Goal: Information Seeking & Learning: Learn about a topic

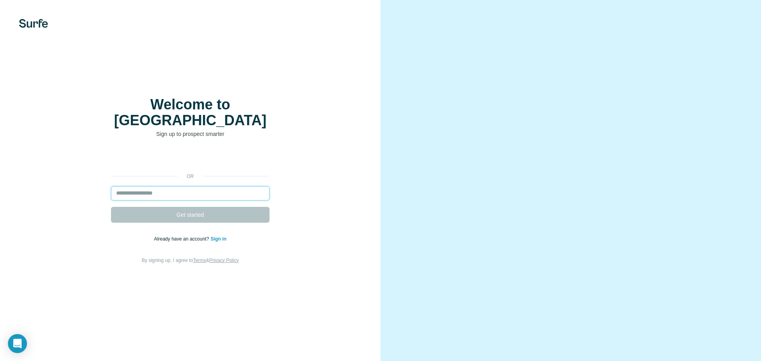
click at [145, 186] on input "email" at bounding box center [190, 193] width 158 height 14
type input "**********"
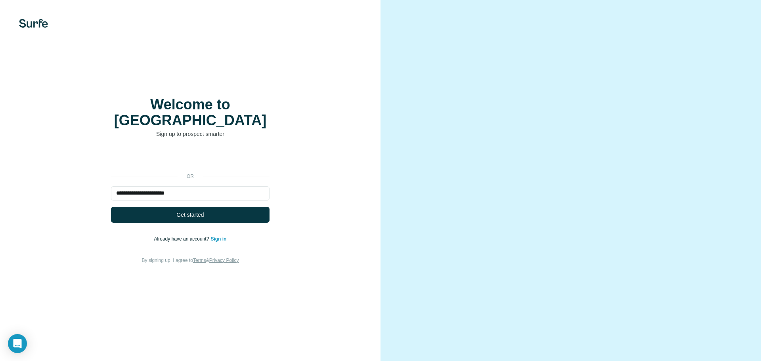
click at [215, 236] on link "Sign in" at bounding box center [218, 239] width 16 height 6
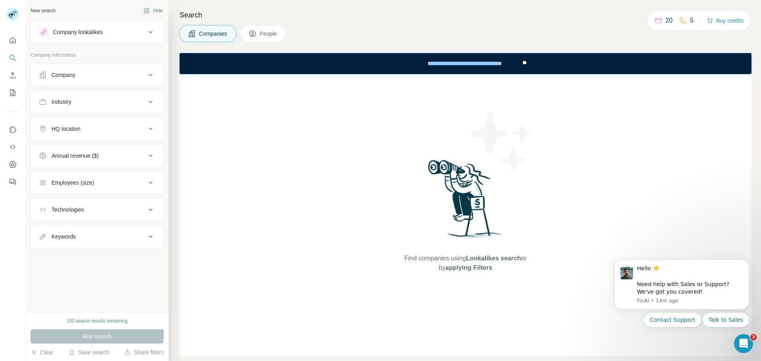
click at [659, 21] on icon at bounding box center [658, 21] width 8 height 8
click at [689, 19] on div "5" at bounding box center [686, 21] width 15 height 10
click at [280, 35] on button "People" at bounding box center [263, 33] width 46 height 17
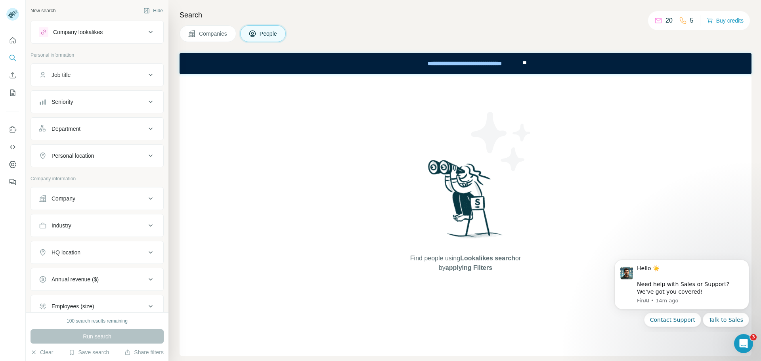
click at [206, 39] on button "Companies" at bounding box center [207, 33] width 57 height 17
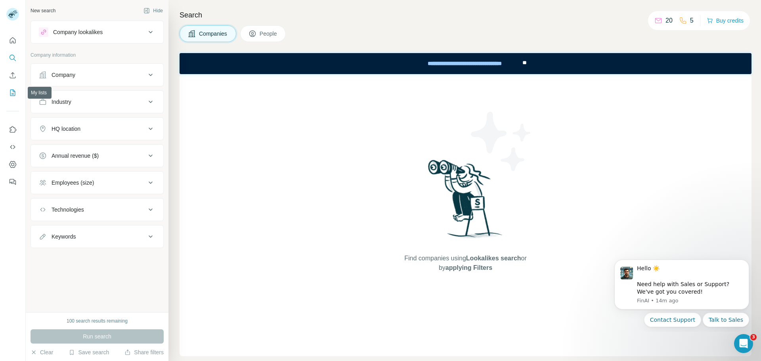
click at [9, 92] on icon "My lists" at bounding box center [13, 93] width 8 height 8
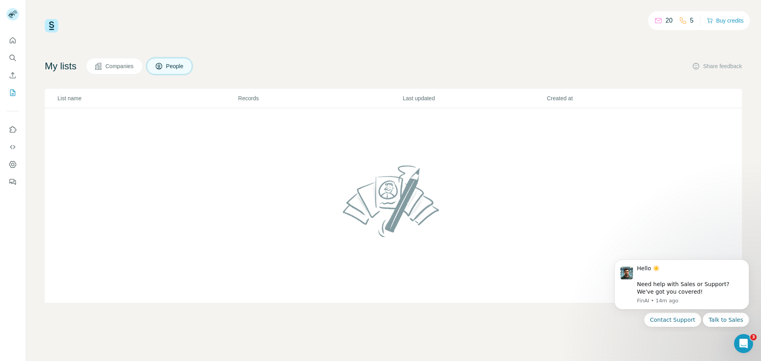
click at [116, 67] on span "Companies" at bounding box center [119, 66] width 29 height 8
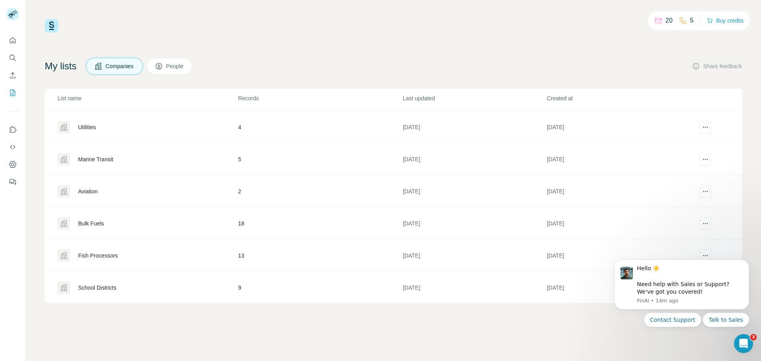
scroll to position [30, 0]
click at [116, 255] on div "Fish Processors" at bounding box center [98, 254] width 40 height 8
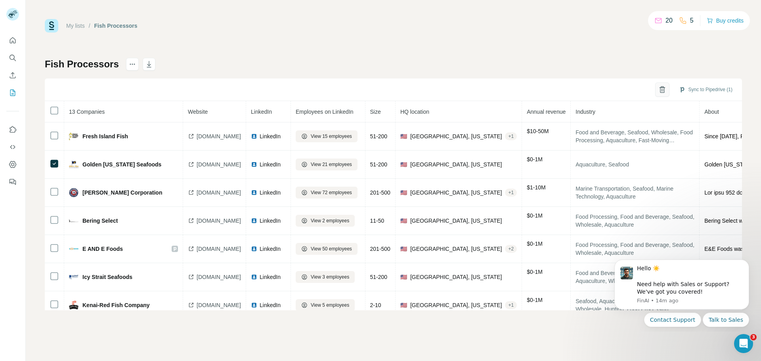
click at [662, 89] on icon "button" at bounding box center [662, 90] width 8 height 8
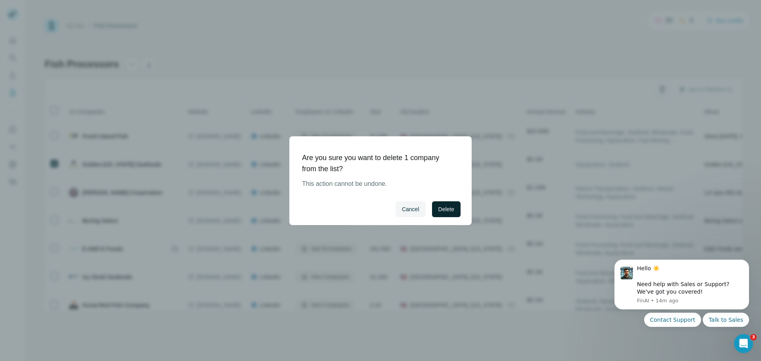
click at [450, 212] on span "Delete" at bounding box center [446, 209] width 16 height 8
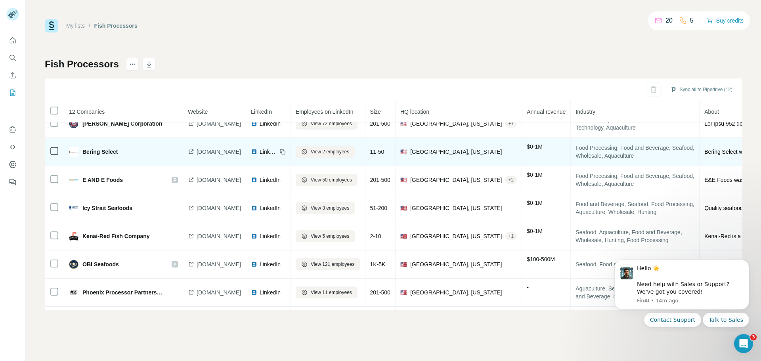
scroll to position [18, 0]
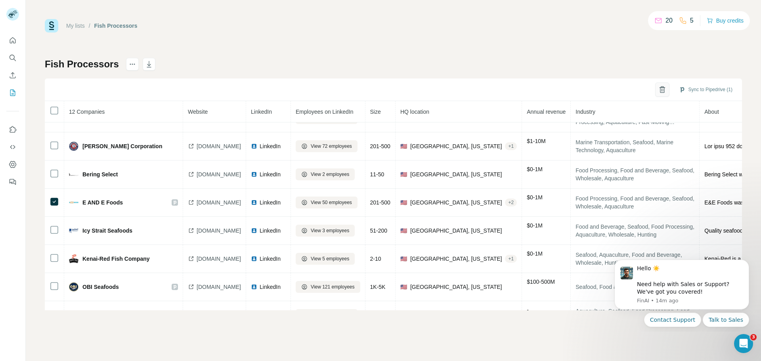
click at [662, 92] on icon "button" at bounding box center [662, 90] width 4 height 6
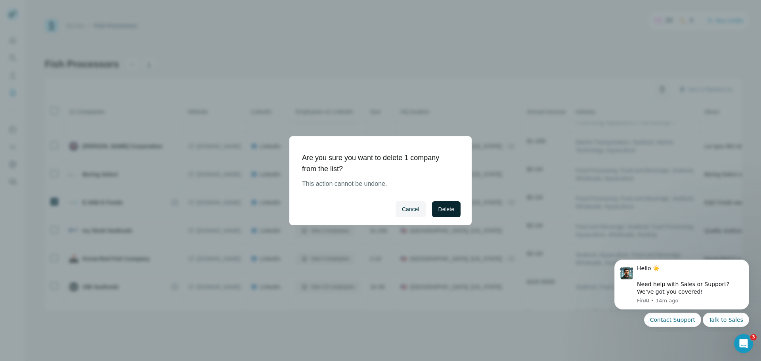
click at [448, 214] on button "Delete" at bounding box center [446, 209] width 29 height 16
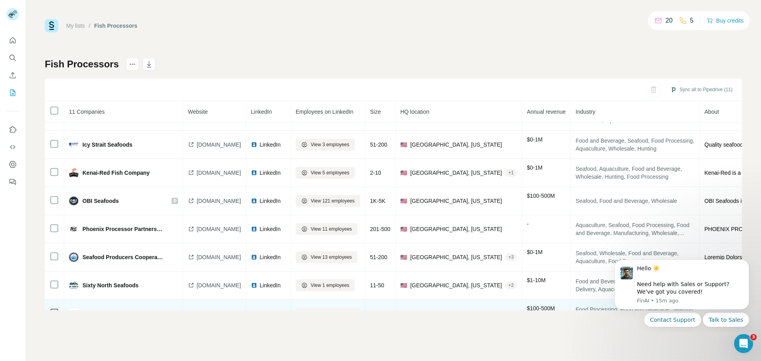
scroll to position [0, 0]
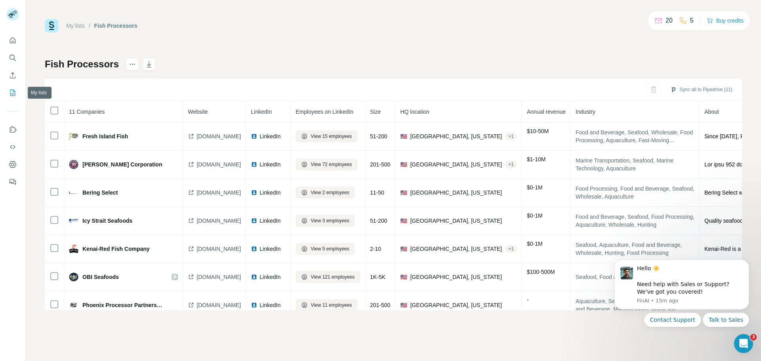
click at [12, 97] on button "My lists" at bounding box center [12, 93] width 13 height 14
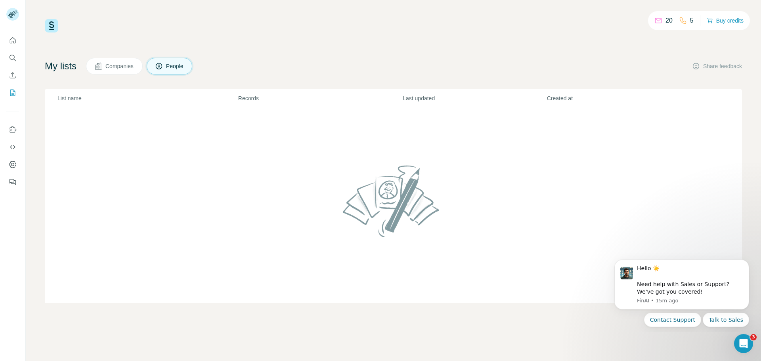
click at [113, 65] on span "Companies" at bounding box center [119, 66] width 29 height 8
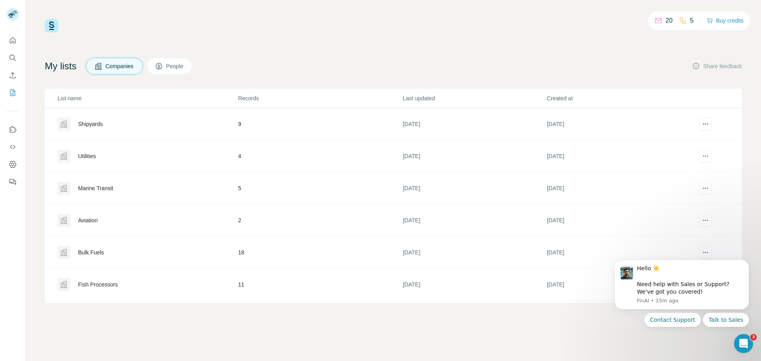
click at [94, 252] on div "Bulk Fuels" at bounding box center [91, 252] width 26 height 8
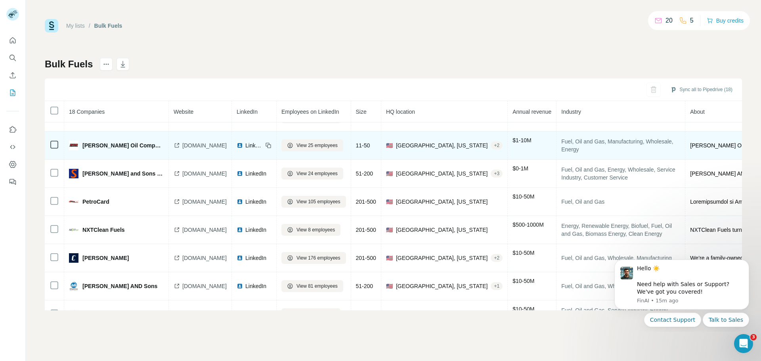
scroll to position [316, 0]
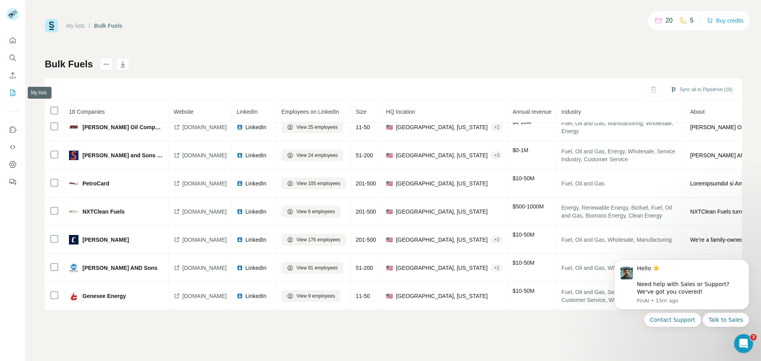
click at [8, 91] on button "My lists" at bounding box center [12, 93] width 13 height 14
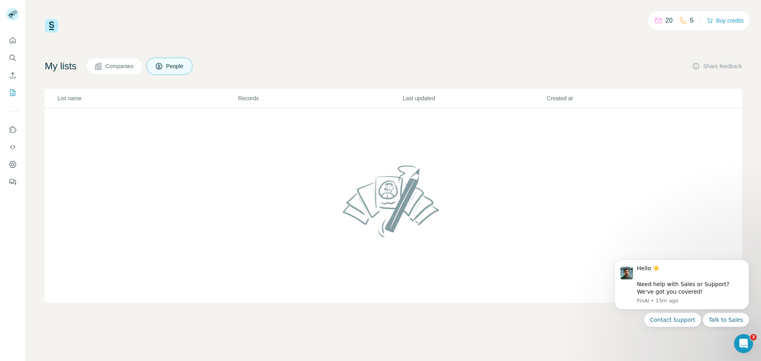
click at [109, 64] on span "Companies" at bounding box center [119, 66] width 29 height 8
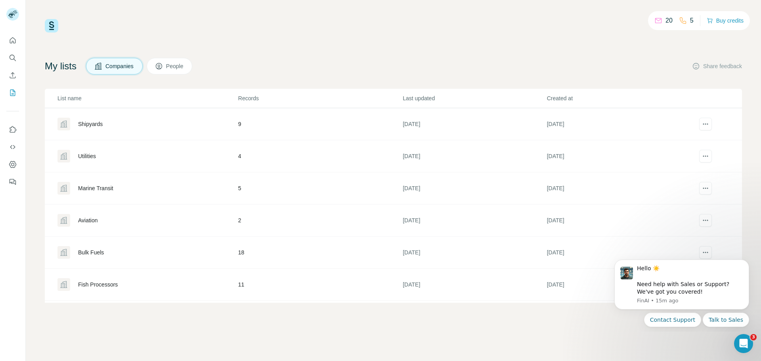
click at [100, 285] on div "Fish Processors" at bounding box center [98, 284] width 40 height 8
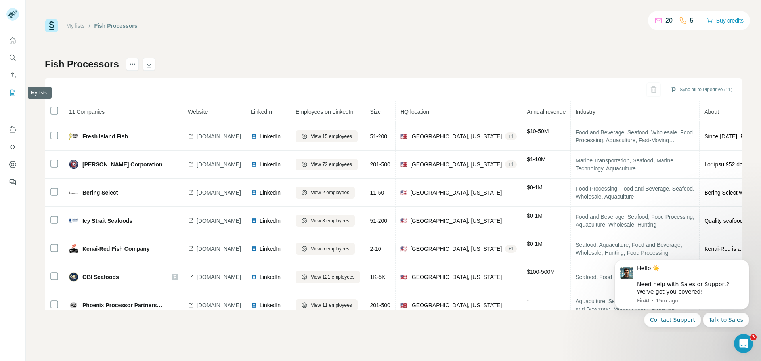
click at [8, 90] on button "My lists" at bounding box center [12, 93] width 13 height 14
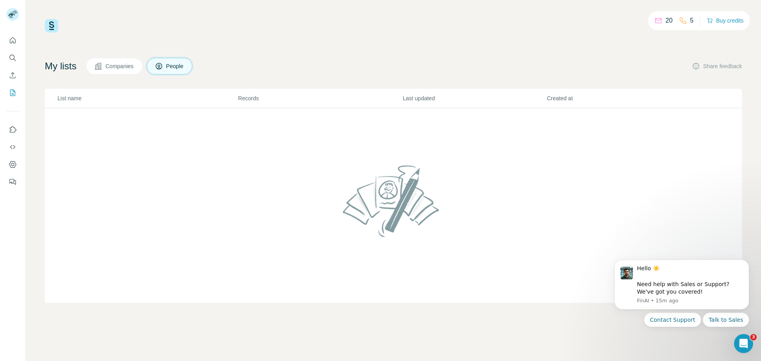
click at [105, 65] on button "Companies" at bounding box center [114, 66] width 57 height 17
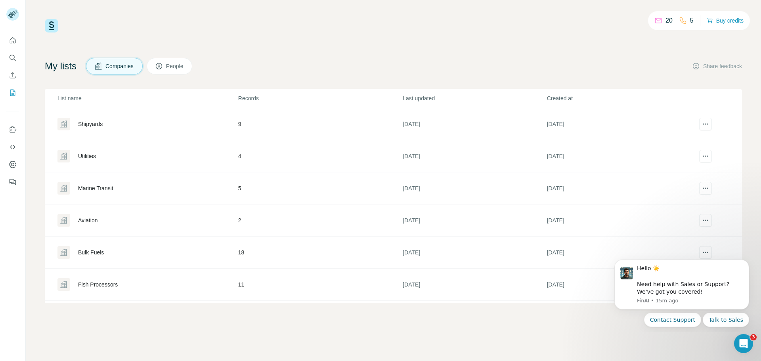
click at [101, 126] on div "Shipyards" at bounding box center [90, 124] width 25 height 8
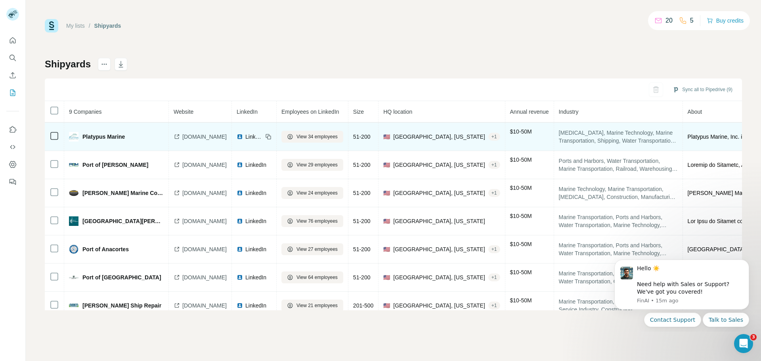
scroll to position [69, 0]
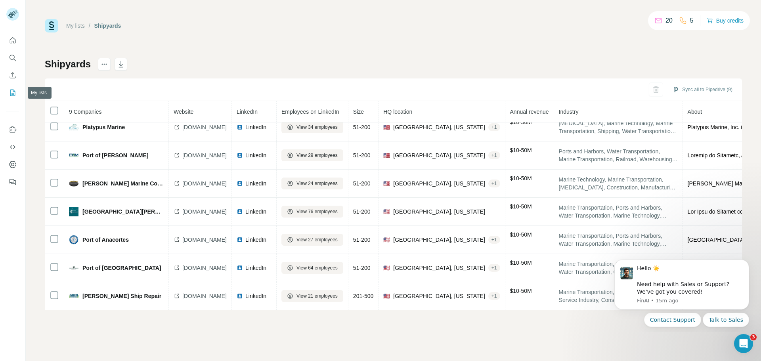
click at [11, 92] on icon "My lists" at bounding box center [13, 93] width 8 height 8
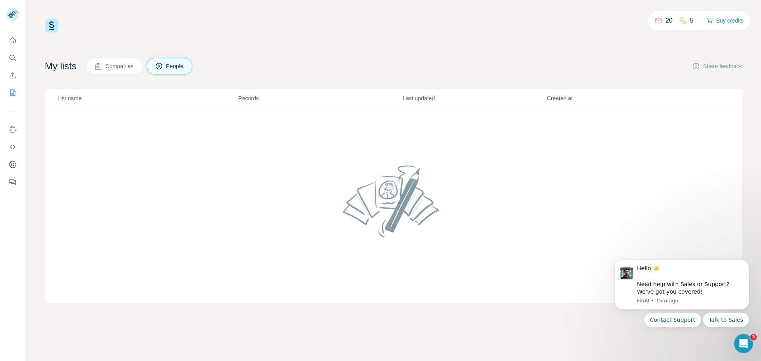
click at [113, 66] on span "Companies" at bounding box center [119, 66] width 29 height 8
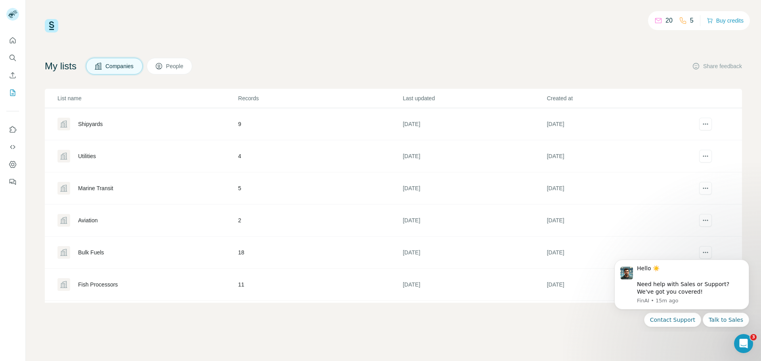
click at [89, 158] on div "Utilities" at bounding box center [87, 156] width 18 height 8
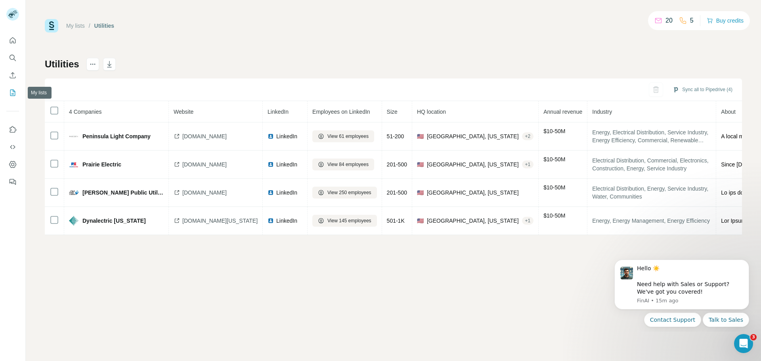
click at [10, 93] on icon "My lists" at bounding box center [13, 93] width 8 height 8
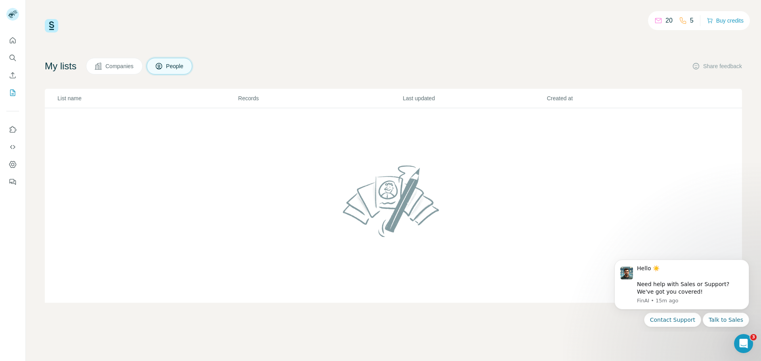
click at [113, 65] on span "Companies" at bounding box center [119, 66] width 29 height 8
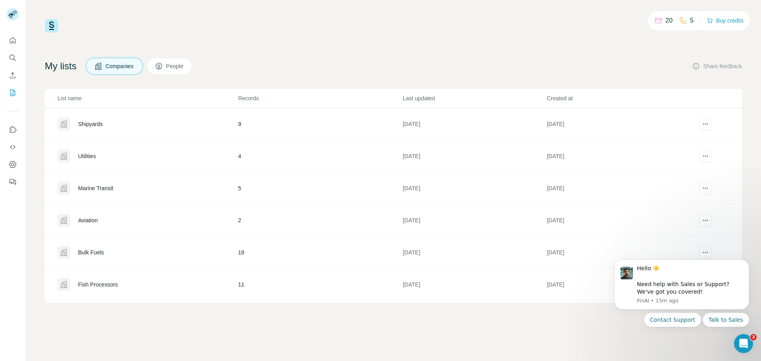
click at [84, 187] on div "Marine Transit" at bounding box center [95, 188] width 35 height 8
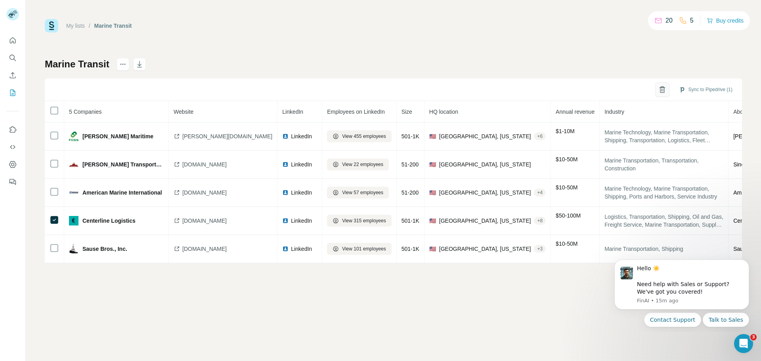
click at [661, 84] on button "button" at bounding box center [662, 89] width 14 height 14
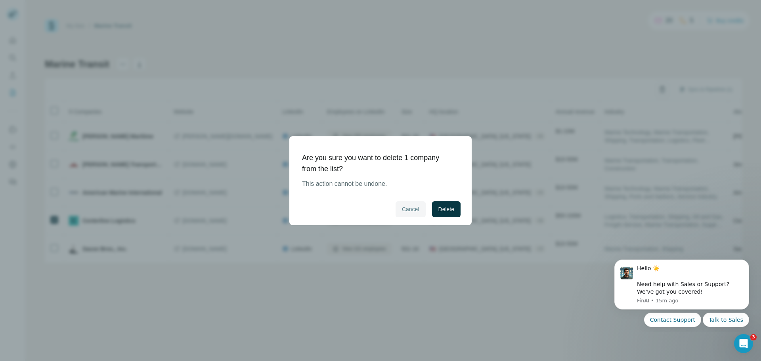
click at [413, 210] on span "Cancel" at bounding box center [410, 209] width 17 height 8
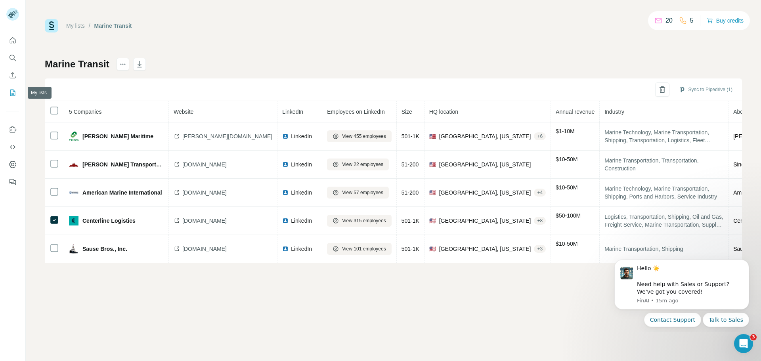
click at [10, 91] on icon "My lists" at bounding box center [12, 93] width 5 height 6
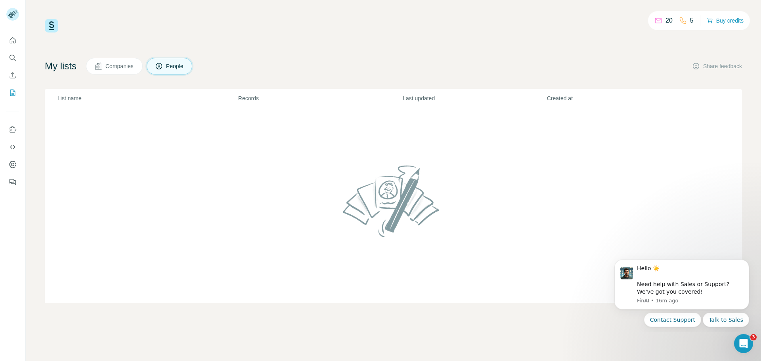
click at [123, 58] on button "Companies" at bounding box center [114, 66] width 57 height 17
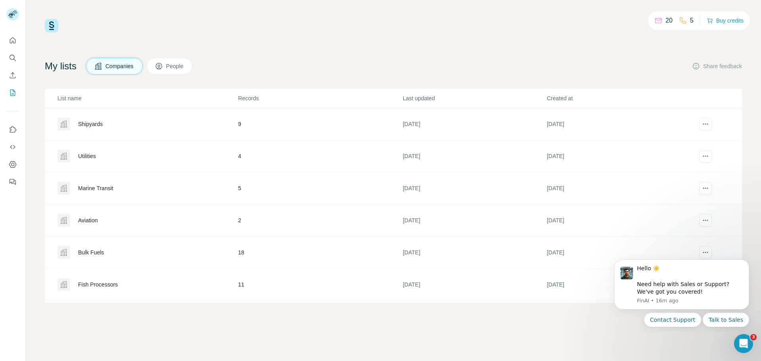
scroll to position [30, 0]
click at [105, 285] on div "School Districts" at bounding box center [97, 286] width 38 height 8
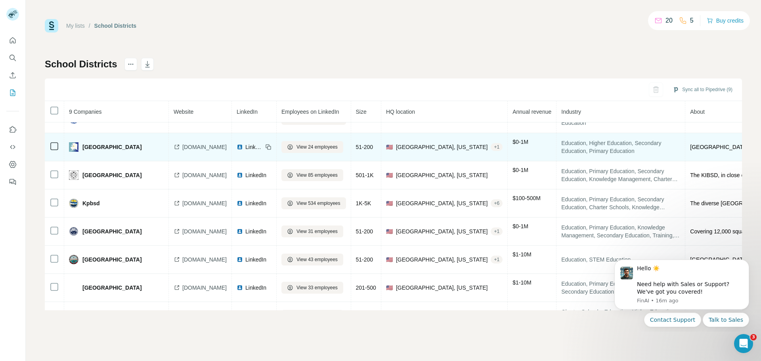
scroll to position [69, 0]
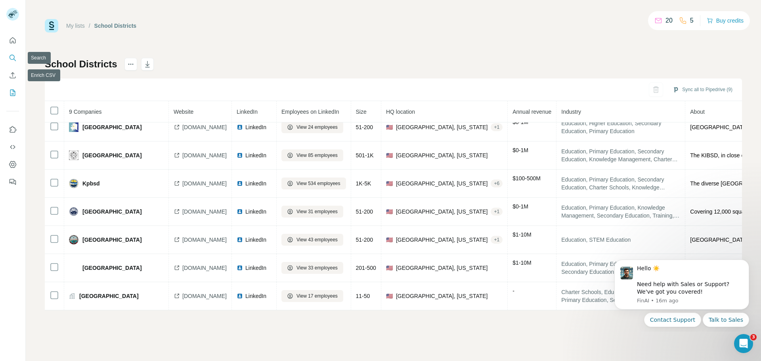
click at [15, 61] on icon "Search" at bounding box center [14, 60] width 2 height 2
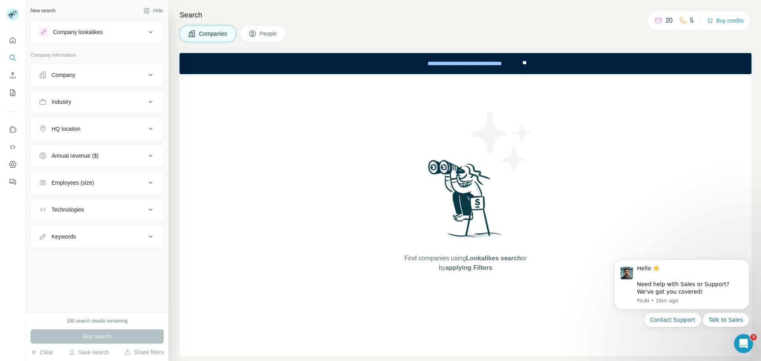
click at [281, 32] on button "People" at bounding box center [263, 33] width 46 height 17
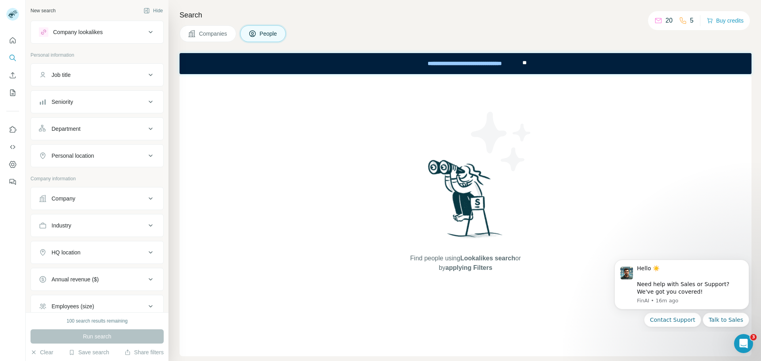
click at [83, 200] on div "Company" at bounding box center [92, 199] width 107 height 8
click at [199, 25] on div "Search Companies People Find people using Lookalikes search or by applying Filt…" at bounding box center [464, 180] width 592 height 361
click at [203, 34] on span "Companies" at bounding box center [213, 34] width 29 height 8
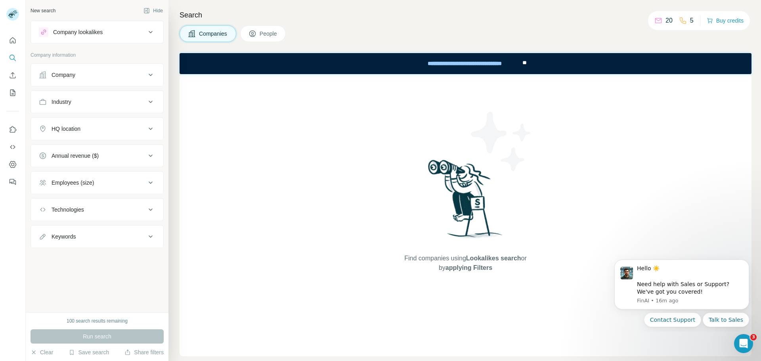
click at [269, 34] on span "People" at bounding box center [268, 34] width 18 height 8
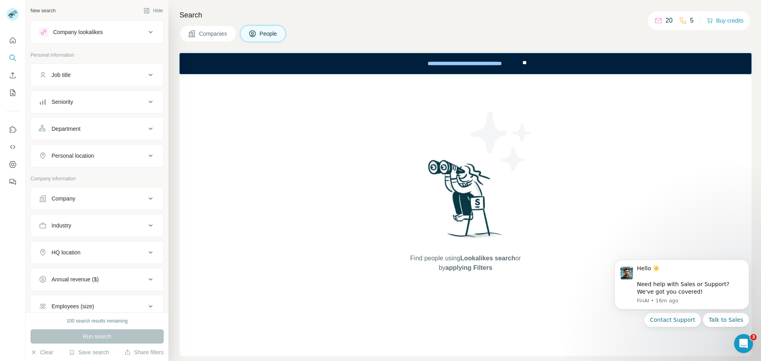
click at [101, 31] on div "Company lookalikes" at bounding box center [78, 32] width 50 height 8
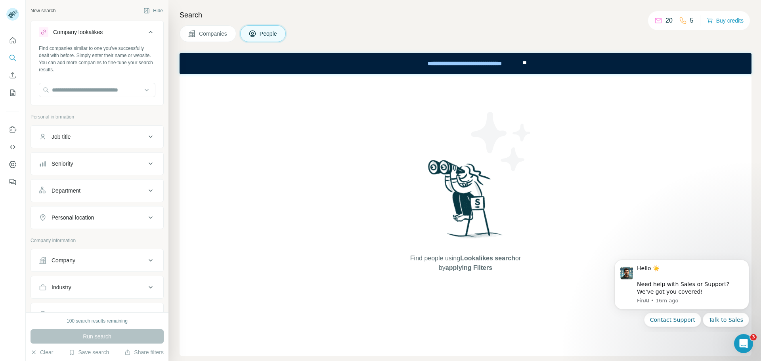
click at [101, 31] on div "Company lookalikes" at bounding box center [78, 32] width 50 height 8
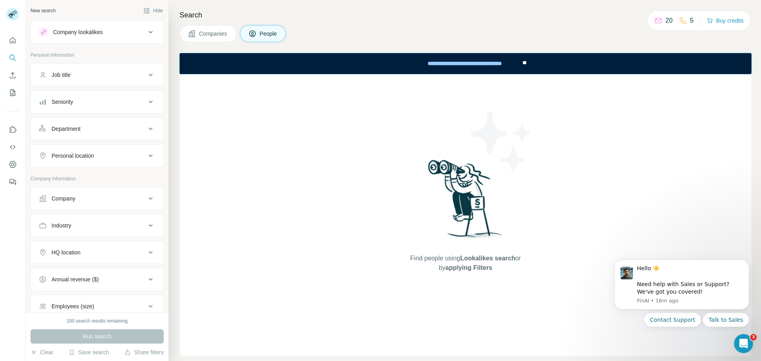
click at [223, 36] on span "Companies" at bounding box center [213, 34] width 29 height 8
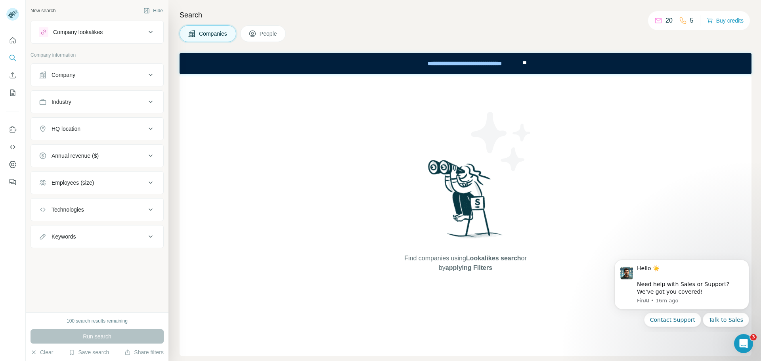
click at [85, 29] on div "Company lookalikes" at bounding box center [78, 32] width 50 height 8
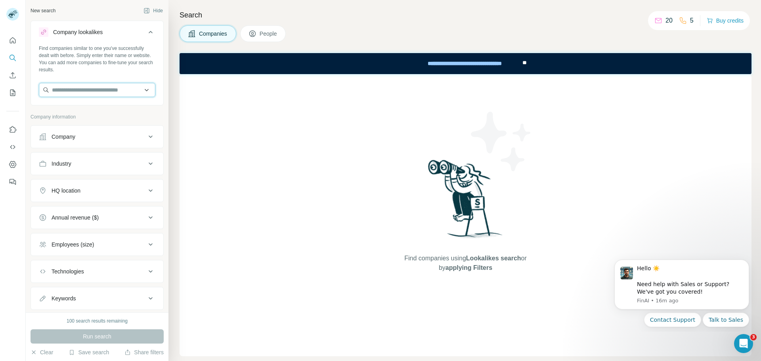
click at [76, 93] on input "text" at bounding box center [97, 90] width 116 height 14
type input "*"
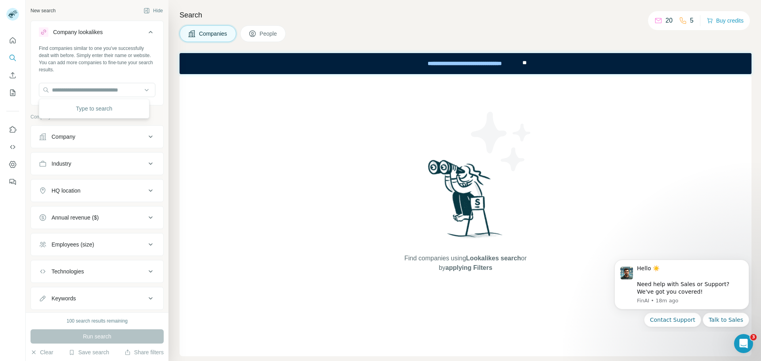
click at [146, 140] on icon at bounding box center [151, 137] width 10 height 10
click at [131, 158] on input "text" at bounding box center [97, 156] width 116 height 14
type input "*"
type input "*******"
click at [122, 175] on div "Type to search" at bounding box center [94, 175] width 107 height 16
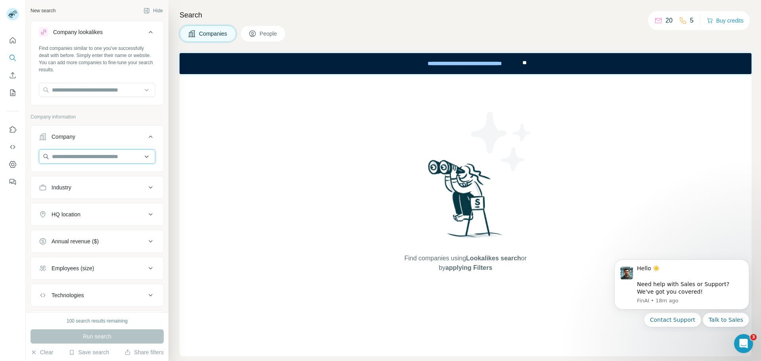
click at [128, 153] on input "text" at bounding box center [97, 156] width 116 height 14
click at [88, 155] on input "*******" at bounding box center [97, 156] width 116 height 14
drag, startPoint x: 91, startPoint y: 156, endPoint x: 3, endPoint y: 158, distance: 87.6
click at [3, 158] on div "New search Hide Company lookalikes Find companies similar to one you've success…" at bounding box center [380, 180] width 761 height 361
paste input "**********"
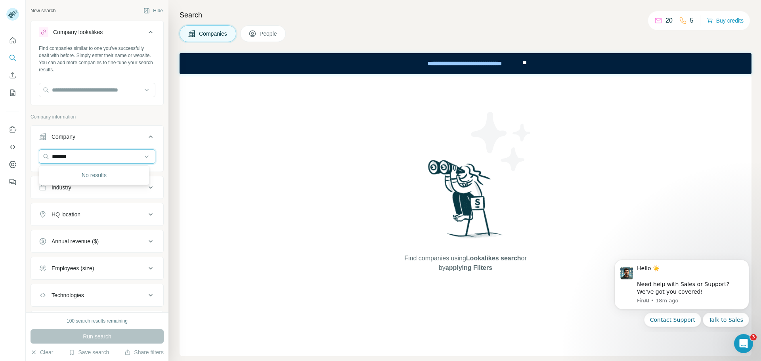
type input "**********"
click at [152, 155] on div at bounding box center [97, 159] width 132 height 21
click at [143, 159] on input "text" at bounding box center [97, 156] width 116 height 14
paste input "**********"
type input "**********"
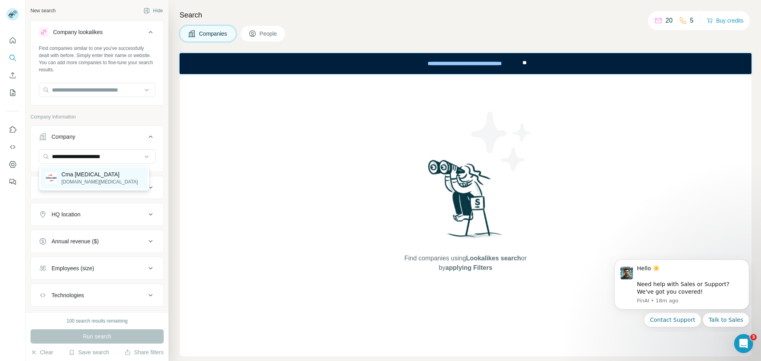
click at [115, 176] on div "Cma Cgm cma-cgm.com" at bounding box center [94, 177] width 107 height 21
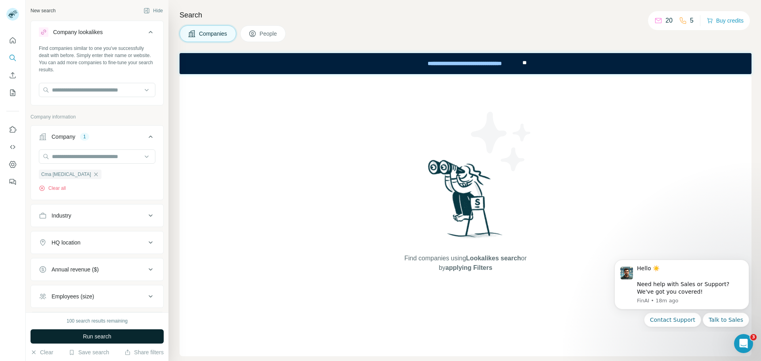
click at [113, 337] on button "Run search" at bounding box center [97, 336] width 133 height 14
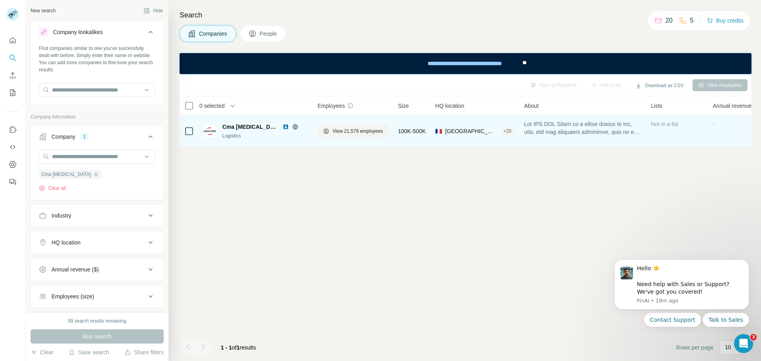
click at [235, 126] on span "Cma Cgm" at bounding box center [250, 127] width 56 height 8
click at [353, 133] on span "View 21,579 employees" at bounding box center [357, 131] width 50 height 7
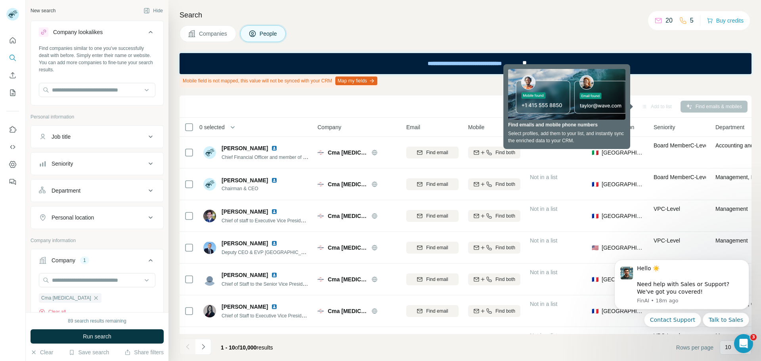
click at [446, 83] on div "Mobile field is not mapped, this value will not be synced with your CRM Map my …" at bounding box center [465, 80] width 572 height 13
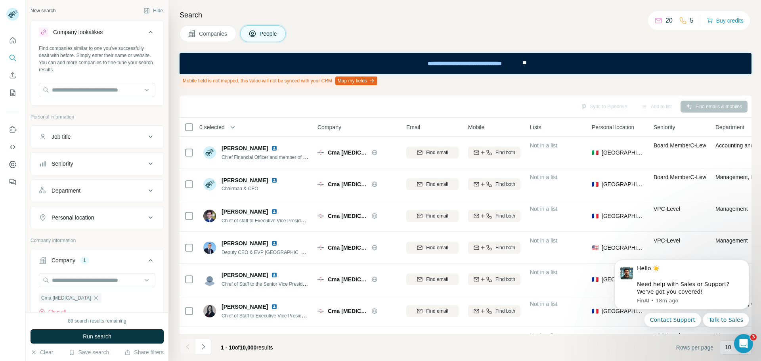
click at [695, 88] on div "Search Companies People Mobile field is not mapped, this value will not be sync…" at bounding box center [464, 180] width 592 height 361
click at [624, 124] on span "Personal location" at bounding box center [613, 127] width 42 height 8
click at [652, 107] on div "Add to list" at bounding box center [656, 107] width 42 height 12
click at [748, 265] on button "Dismiss notification" at bounding box center [746, 262] width 10 height 10
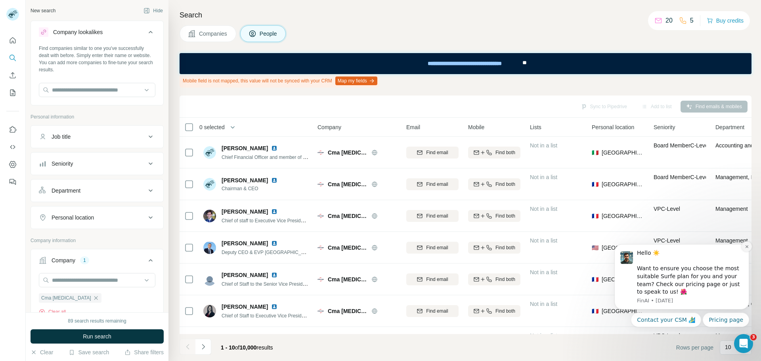
click at [746, 246] on icon "Dismiss notification" at bounding box center [746, 246] width 4 height 4
click at [746, 246] on icon "Dismiss notification" at bounding box center [747, 247] width 4 height 4
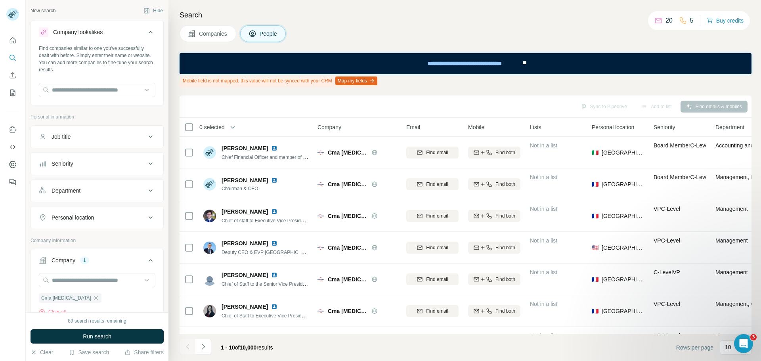
drag, startPoint x: 613, startPoint y: 129, endPoint x: 605, endPoint y: 130, distance: 8.0
click at [613, 128] on span "Personal location" at bounding box center [613, 127] width 42 height 8
click at [265, 30] on span "People" at bounding box center [268, 34] width 18 height 8
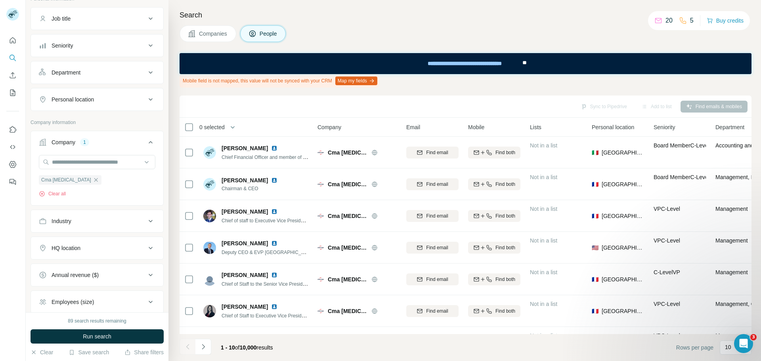
scroll to position [119, 0]
click at [93, 179] on icon "button" at bounding box center [96, 179] width 6 height 6
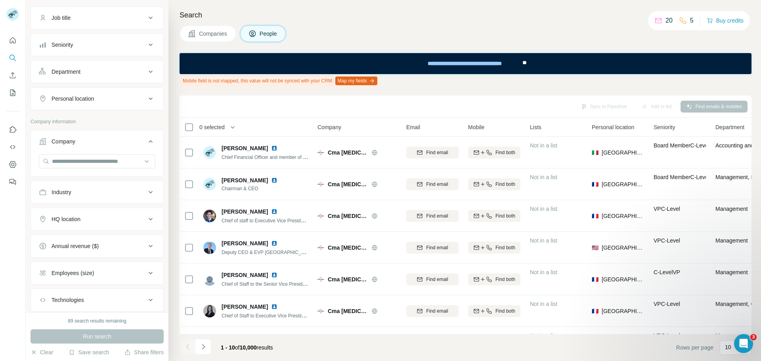
click at [209, 37] on span "Companies" at bounding box center [213, 34] width 29 height 8
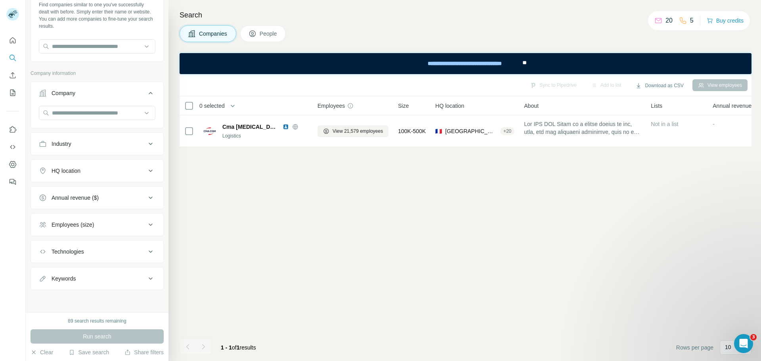
scroll to position [44, 0]
click at [262, 33] on span "People" at bounding box center [268, 34] width 18 height 8
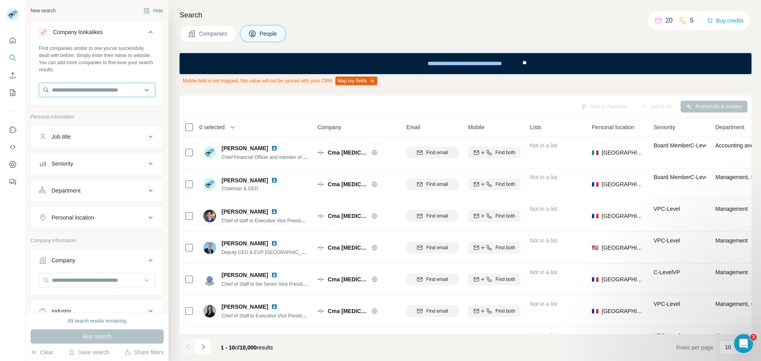
click at [93, 90] on input "text" at bounding box center [97, 90] width 116 height 14
click at [98, 130] on button "Job title" at bounding box center [97, 136] width 132 height 19
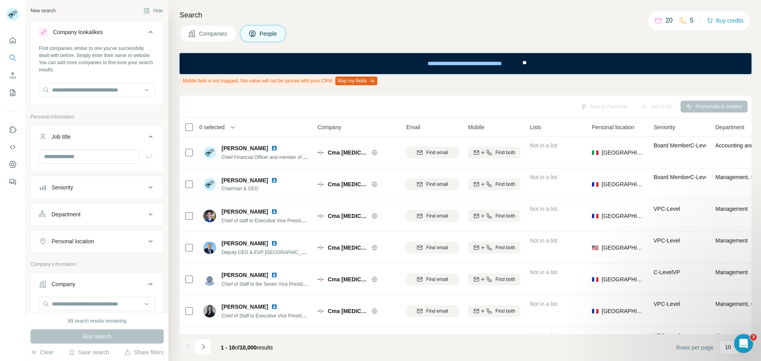
click at [121, 184] on div "Seniority" at bounding box center [92, 187] width 107 height 8
click at [119, 213] on div "Department" at bounding box center [92, 214] width 107 height 8
click at [258, 105] on div "Sync to Pipedrive Add to list Find emails & mobiles" at bounding box center [465, 106] width 564 height 14
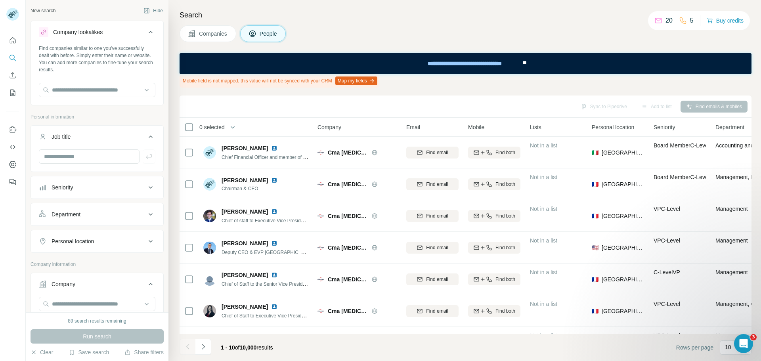
click at [94, 190] on div "Seniority" at bounding box center [92, 187] width 107 height 8
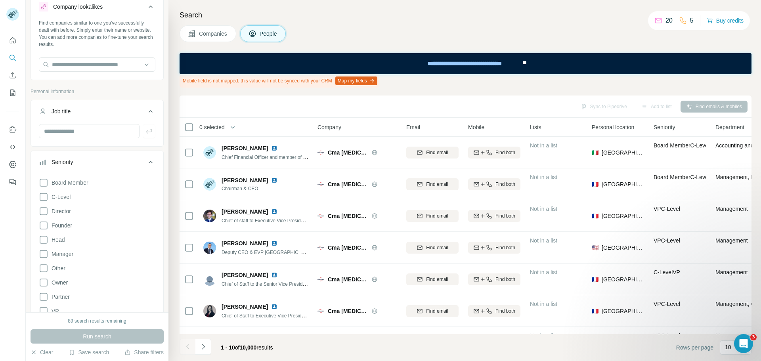
scroll to position [40, 0]
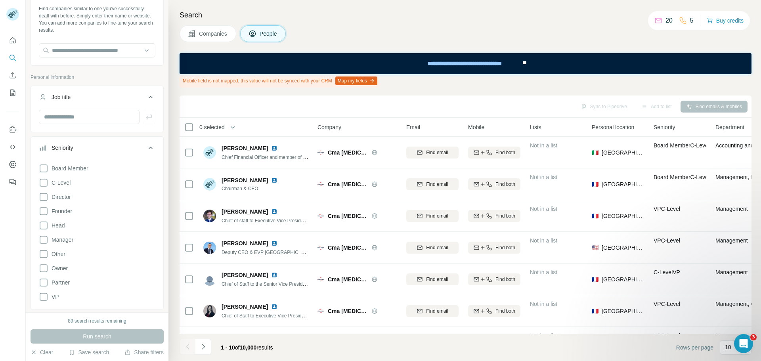
click at [115, 155] on button "Seniority" at bounding box center [97, 149] width 132 height 22
click at [104, 179] on button "Department" at bounding box center [97, 174] width 132 height 19
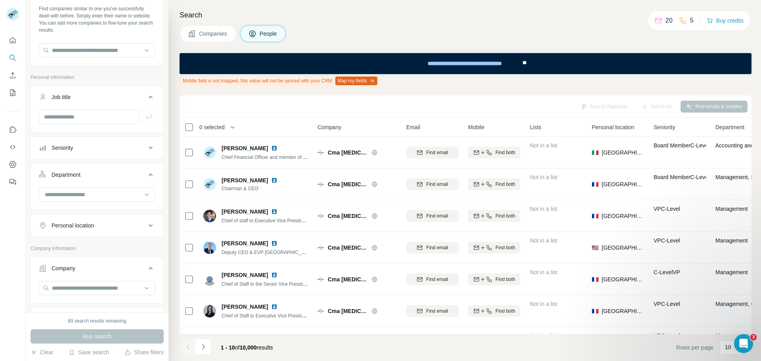
click at [104, 179] on button "Department" at bounding box center [97, 176] width 132 height 22
click at [102, 201] on div "Personal location" at bounding box center [92, 202] width 107 height 8
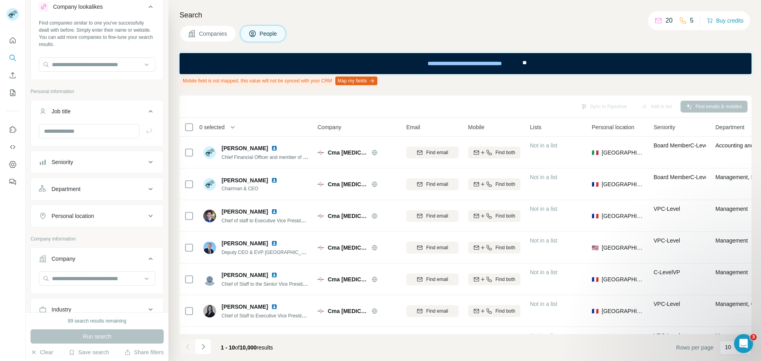
scroll to position [0, 0]
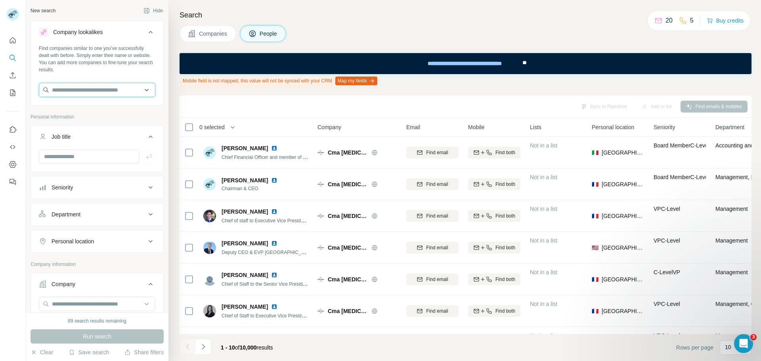
click at [103, 90] on input "text" at bounding box center [97, 90] width 116 height 14
